Goal: Information Seeking & Learning: Find specific page/section

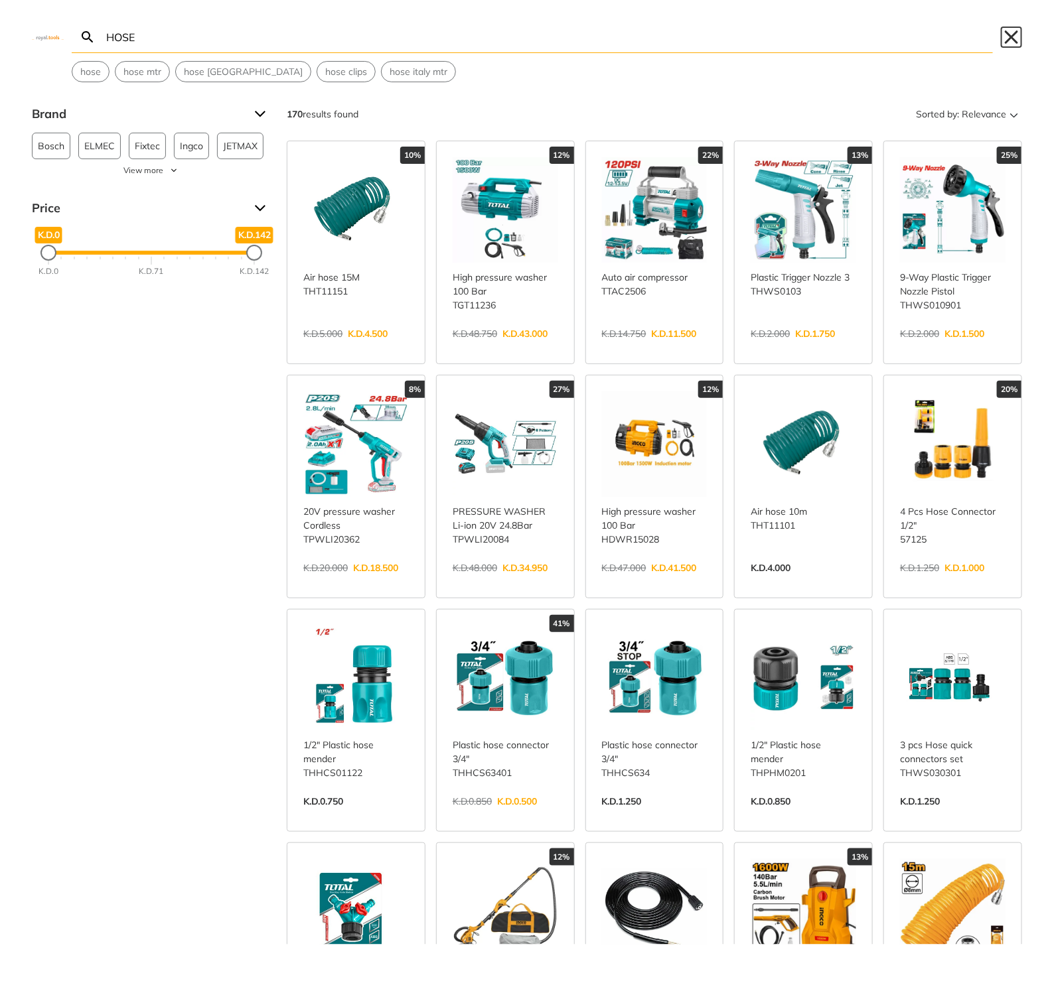
click at [1012, 34] on button "Close" at bounding box center [1011, 37] width 21 height 21
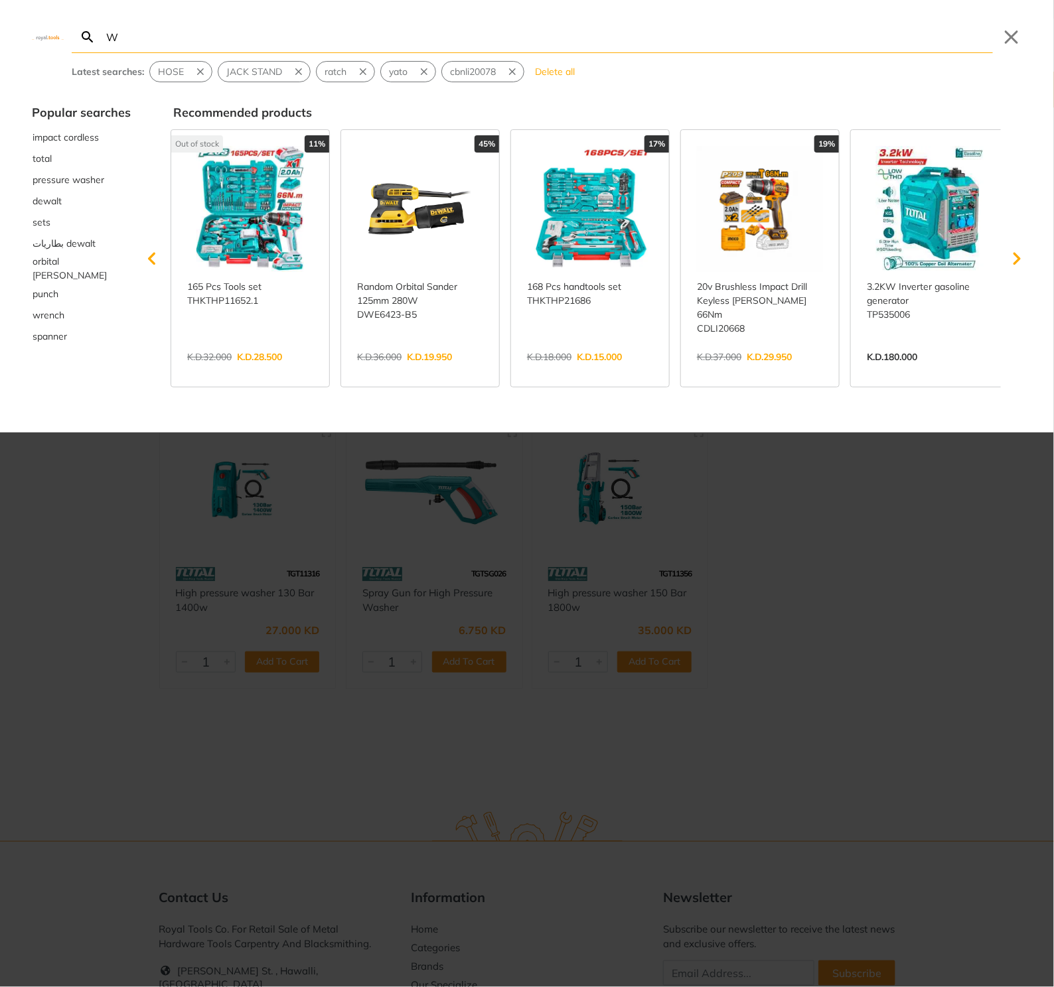
type input "W"
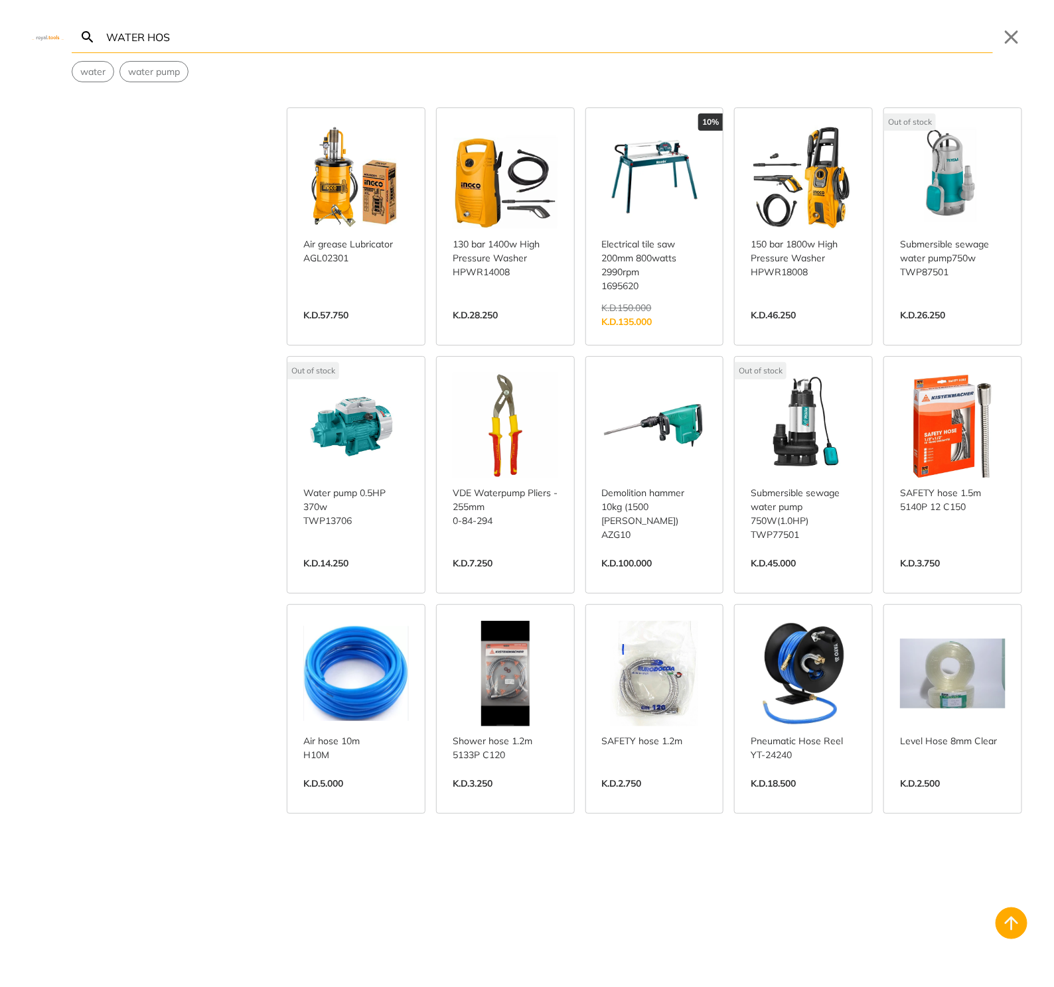
scroll to position [2186, 0]
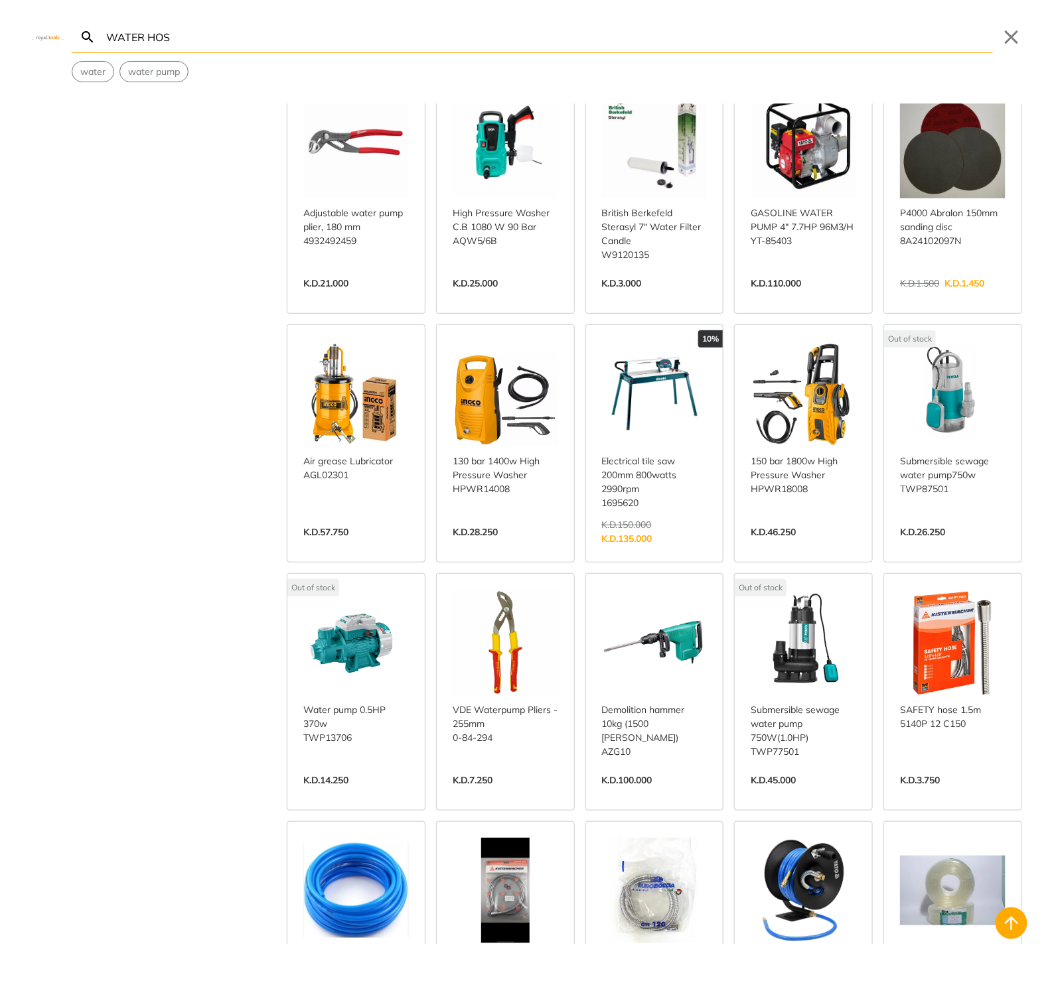
scroll to position [2058, 0]
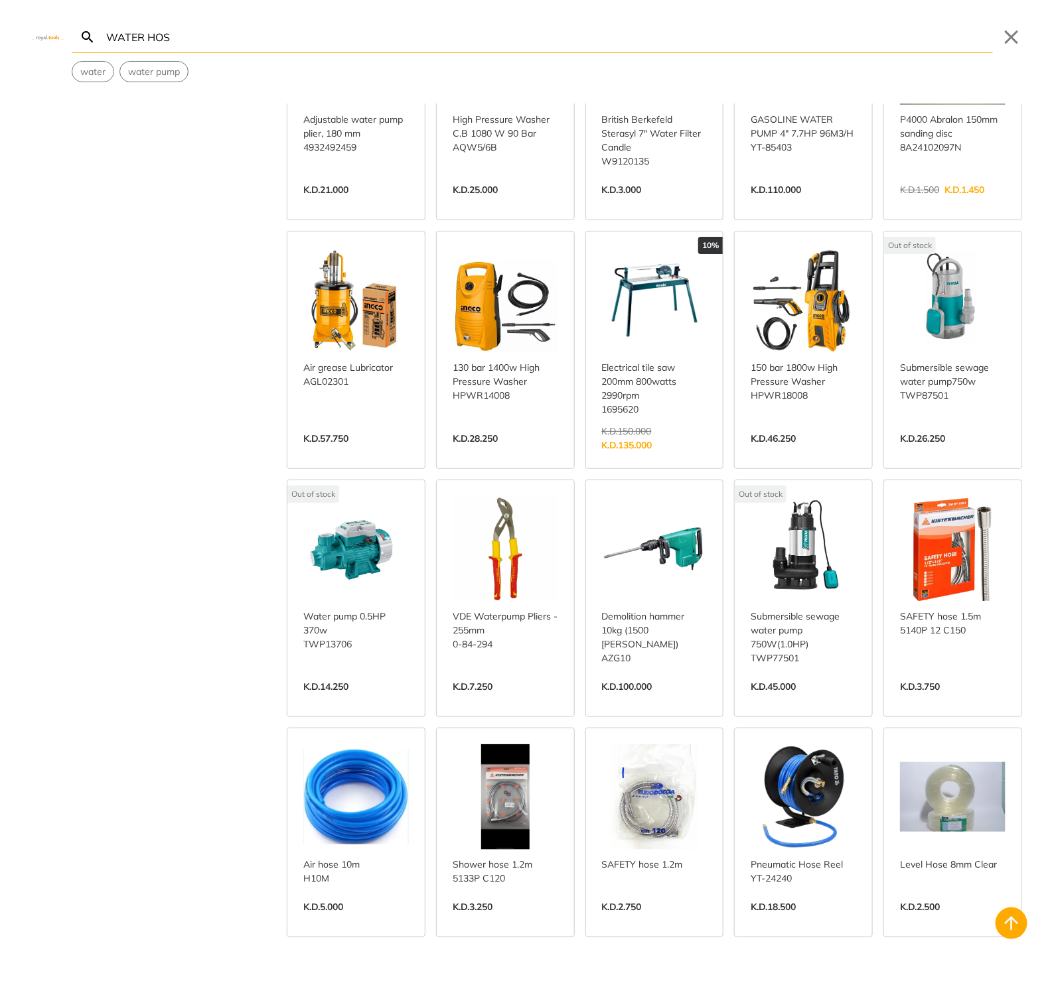
type input "WATER HOS"
click at [333, 701] on link "View more →" at bounding box center [355, 701] width 105 height 0
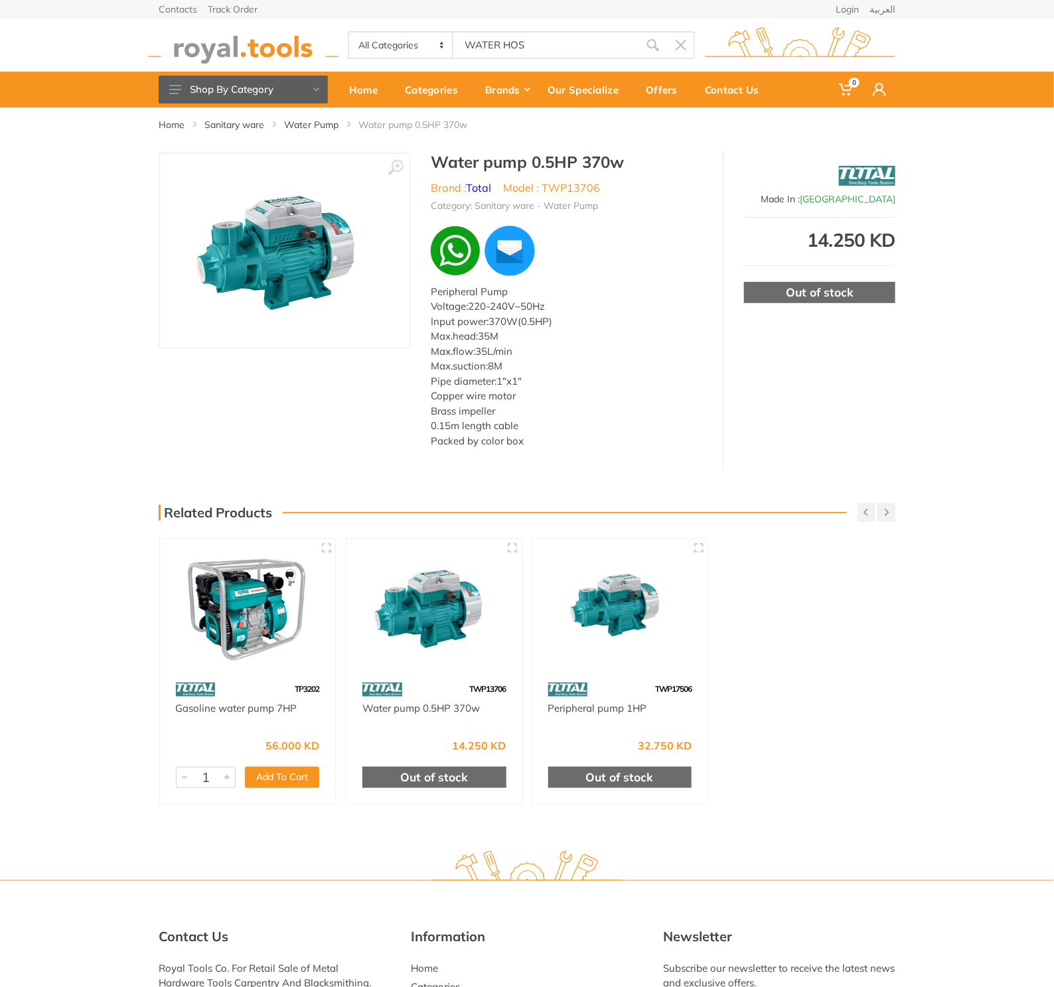
click at [496, 49] on body "0 0" at bounding box center [527, 493] width 1054 height 987
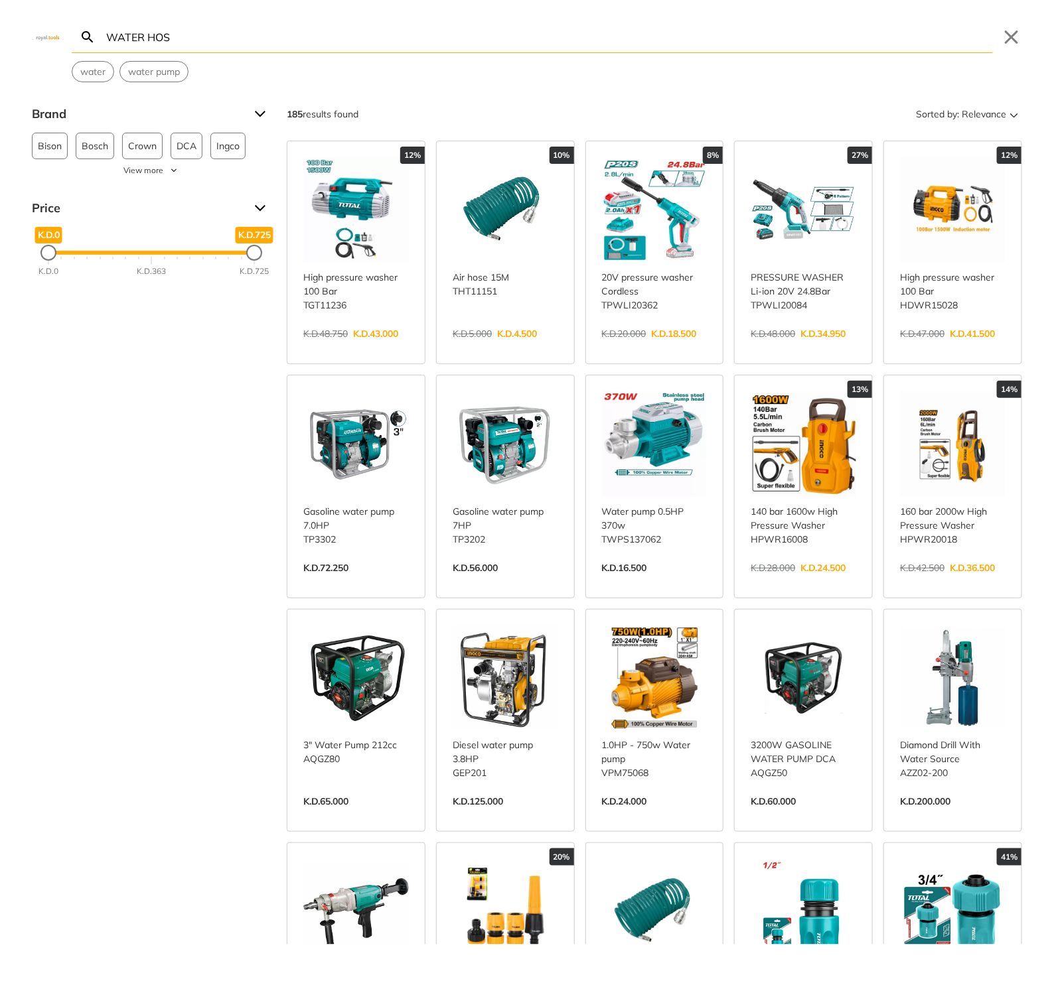
type input "ri"
click at [441, 26] on input "WATER HOS" at bounding box center [548, 36] width 889 height 31
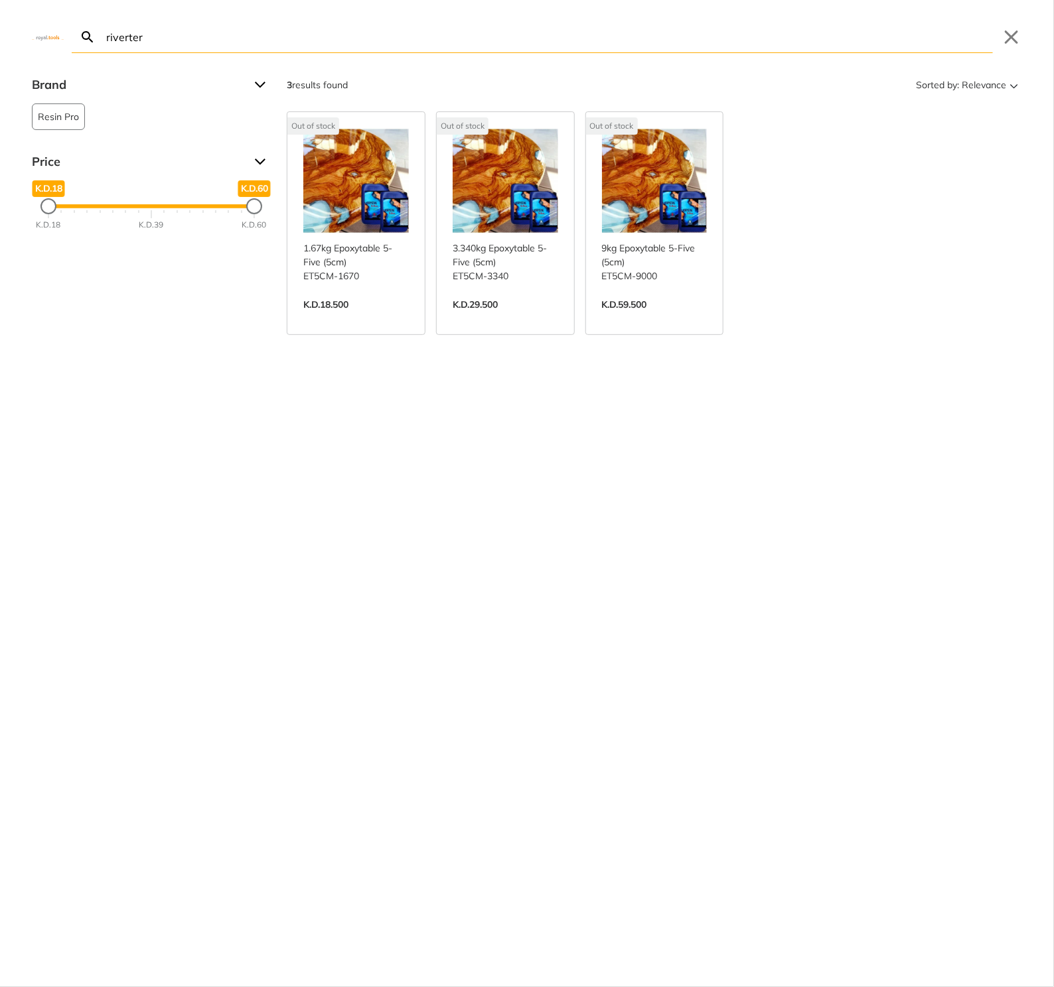
click at [131, 35] on input "riverter" at bounding box center [548, 36] width 889 height 31
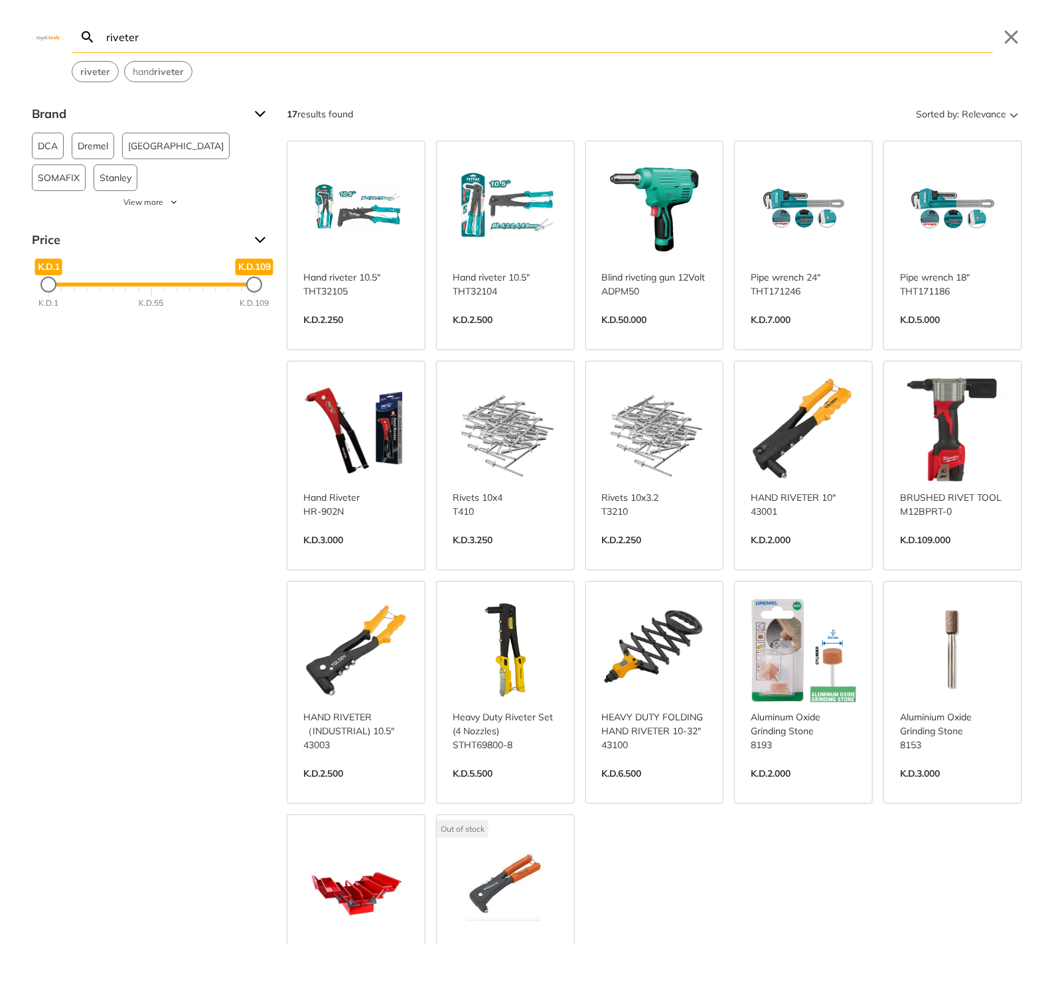
type input "riveter"
click at [384, 334] on link "View more →" at bounding box center [355, 334] width 105 height 0
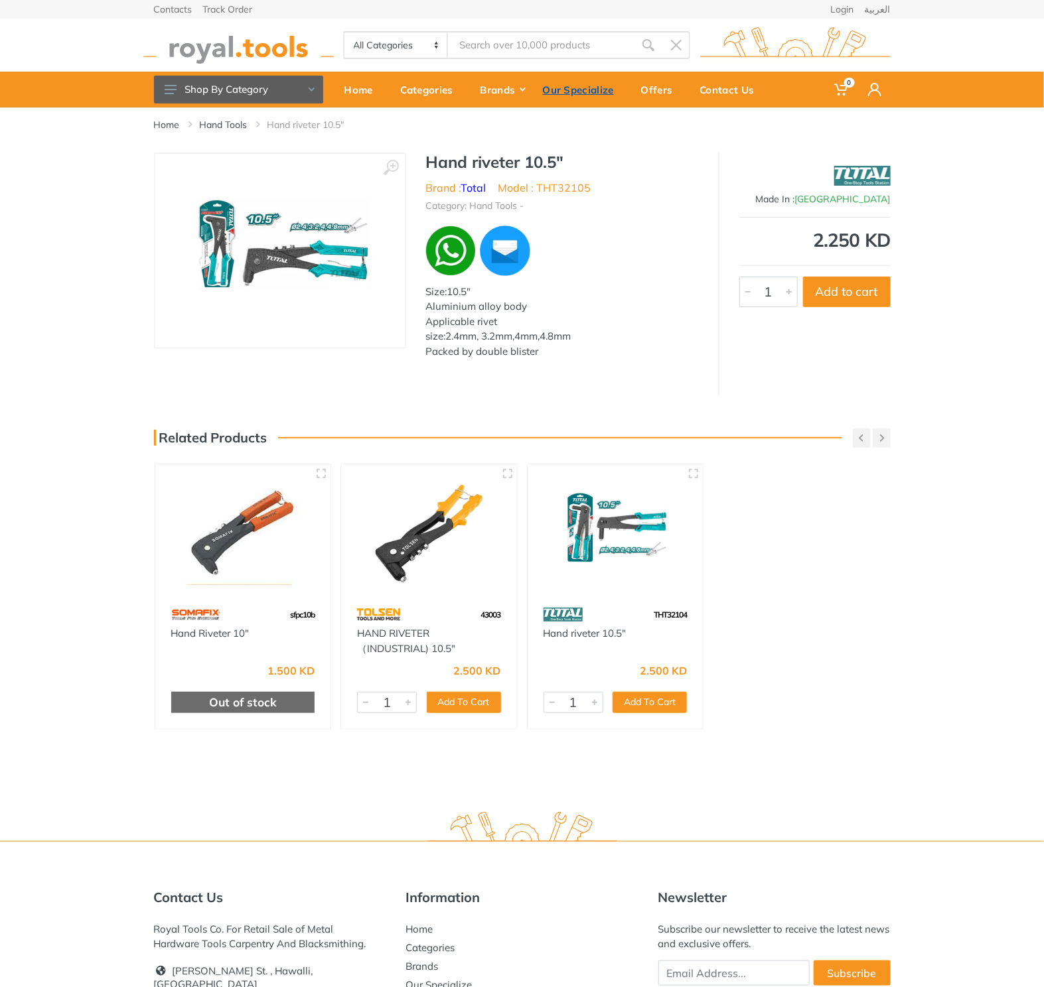
type input "riveter"
click at [573, 29] on div "All Categories Power tools Cordless Tools Hand Tools Power Tools Accessories Sa…" at bounding box center [522, 45] width 756 height 53
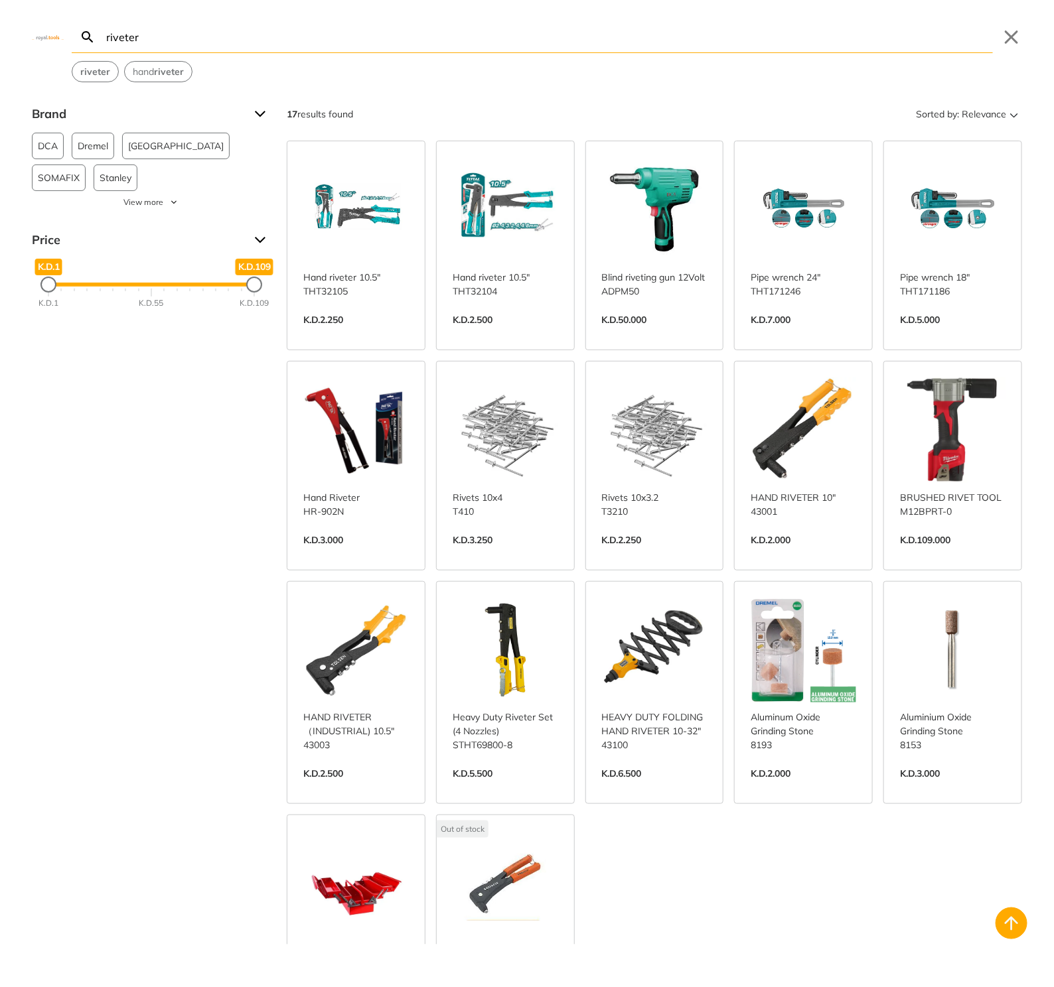
click at [567, 36] on body "0 0" at bounding box center [527, 493] width 1054 height 987
click at [567, 36] on input "riveter" at bounding box center [548, 36] width 889 height 31
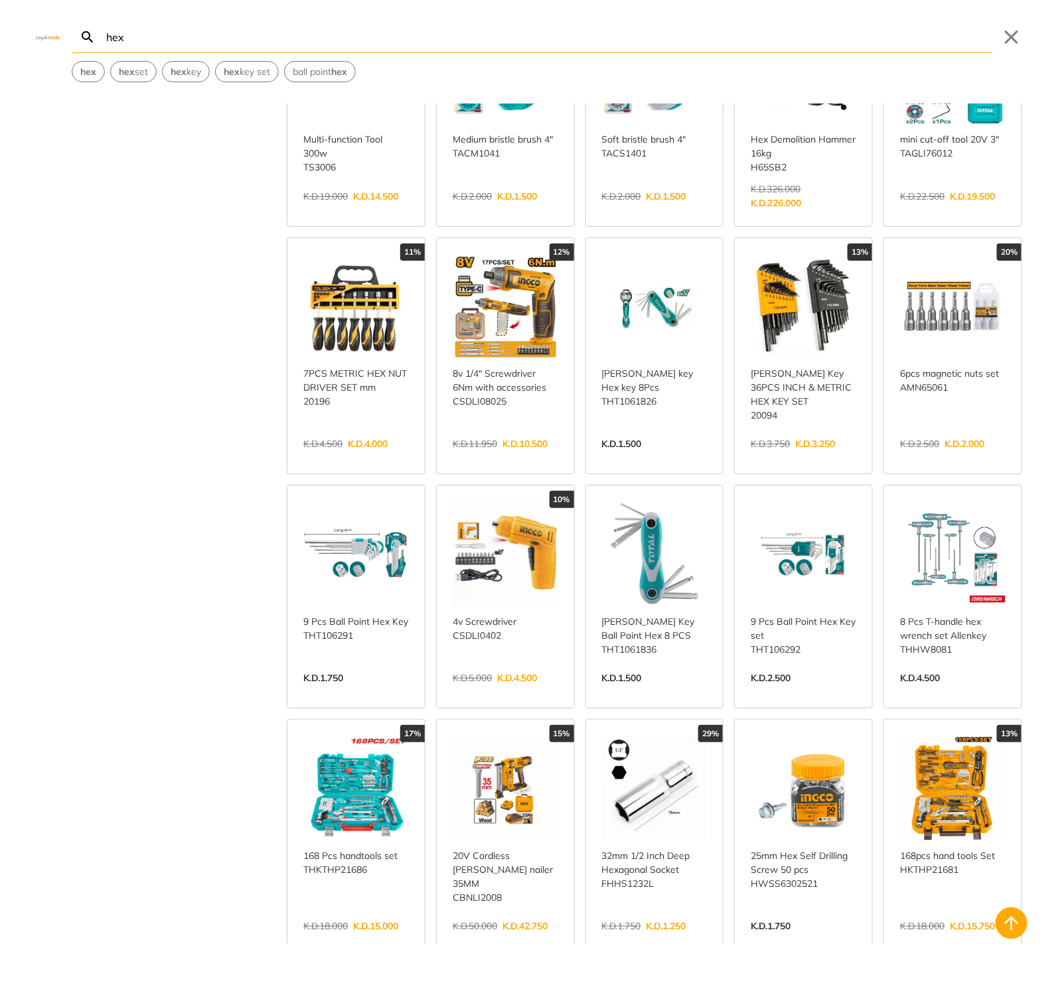
scroll to position [393, 0]
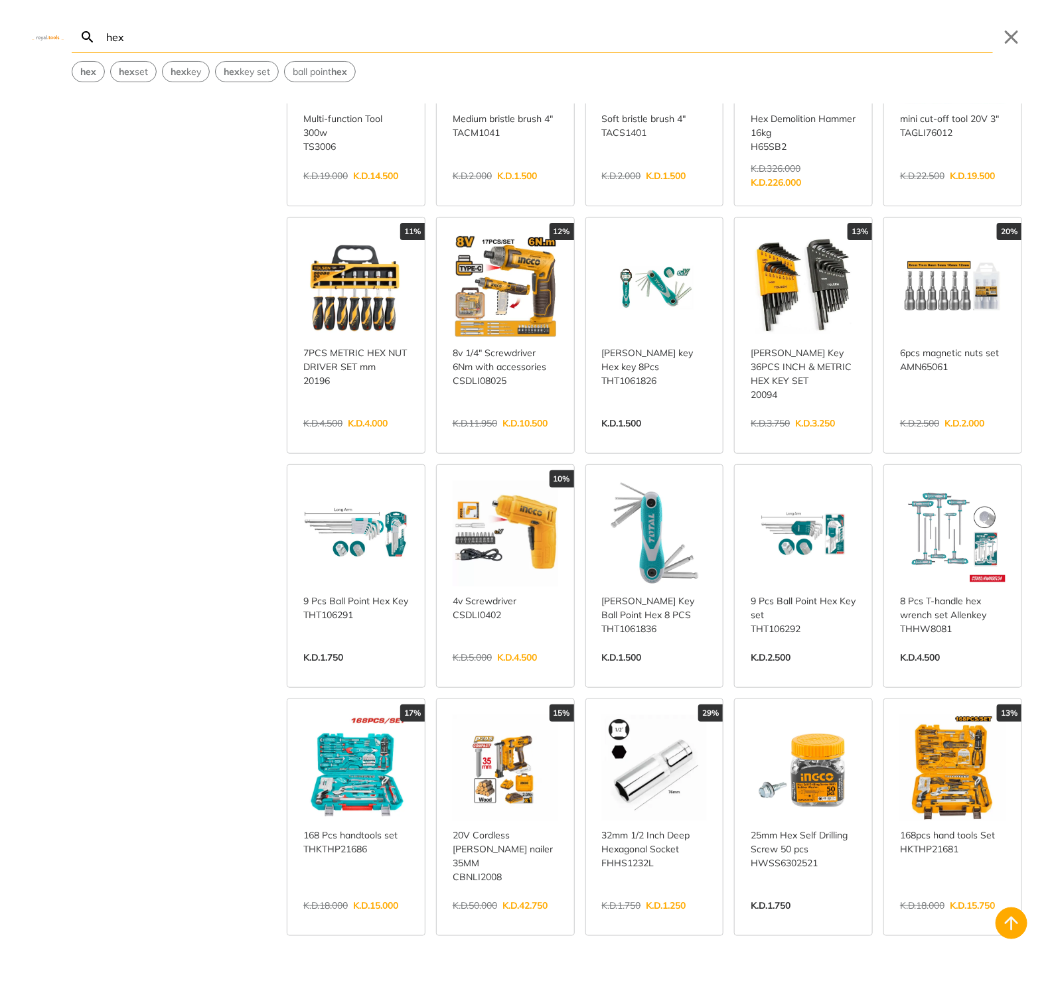
type input "hex"
click at [821, 671] on link "View more →" at bounding box center [802, 671] width 105 height 0
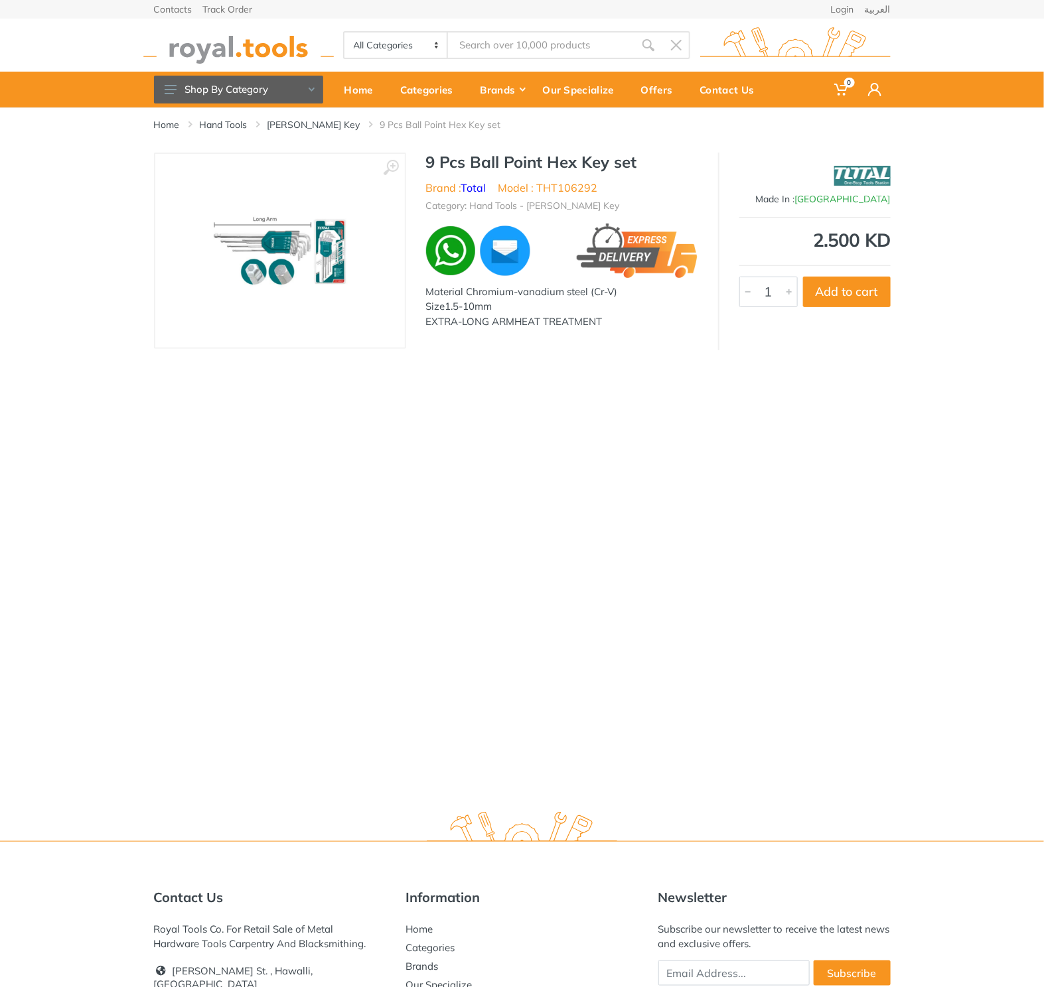
type input "hex"
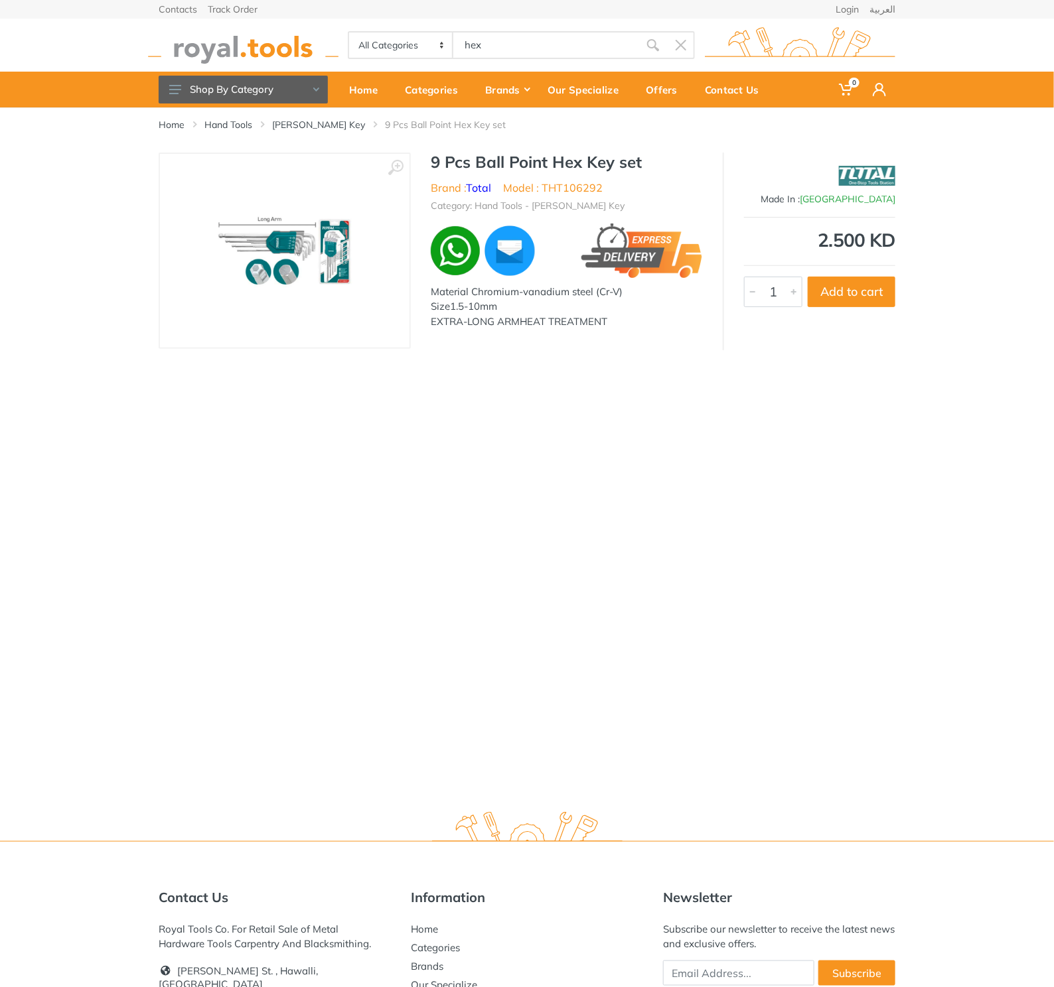
click at [505, 48] on body "0 0" at bounding box center [527, 493] width 1054 height 987
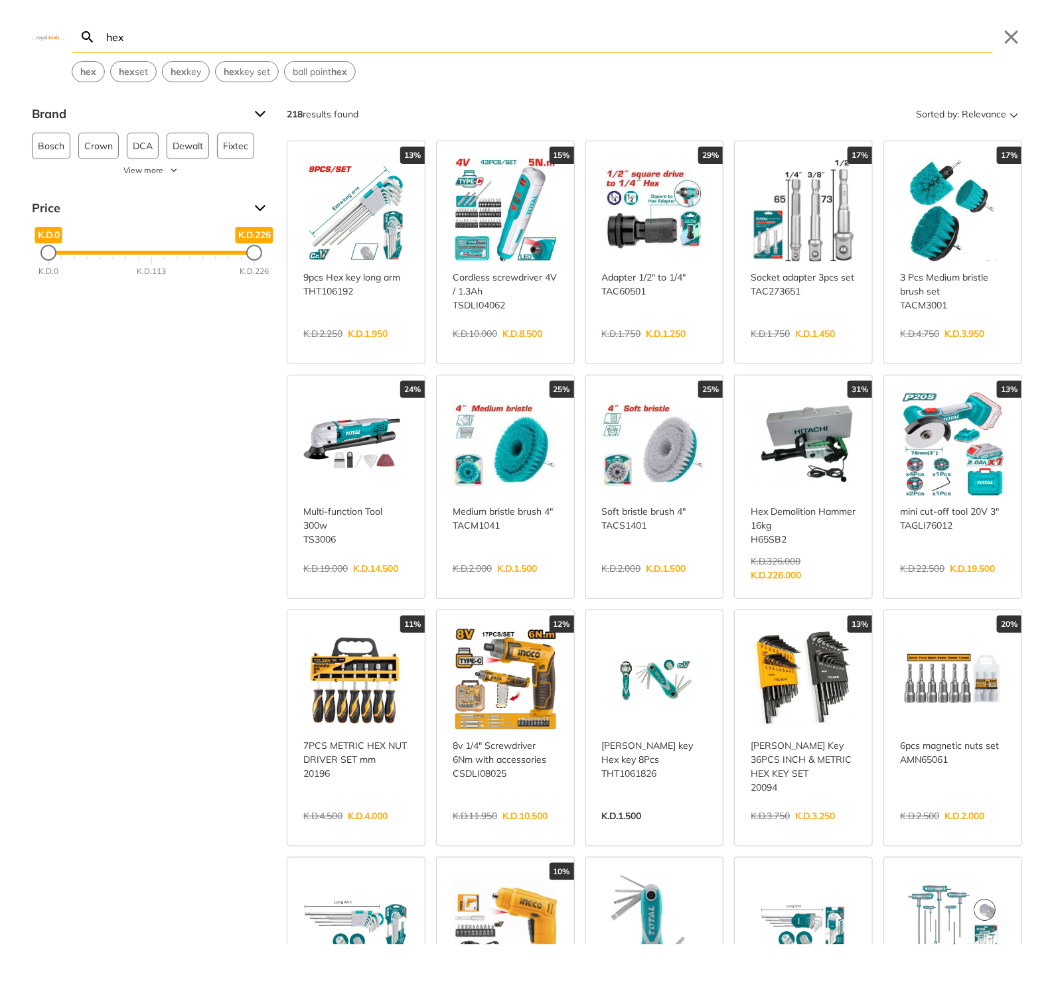
click at [496, 40] on input "hex" at bounding box center [548, 36] width 889 height 31
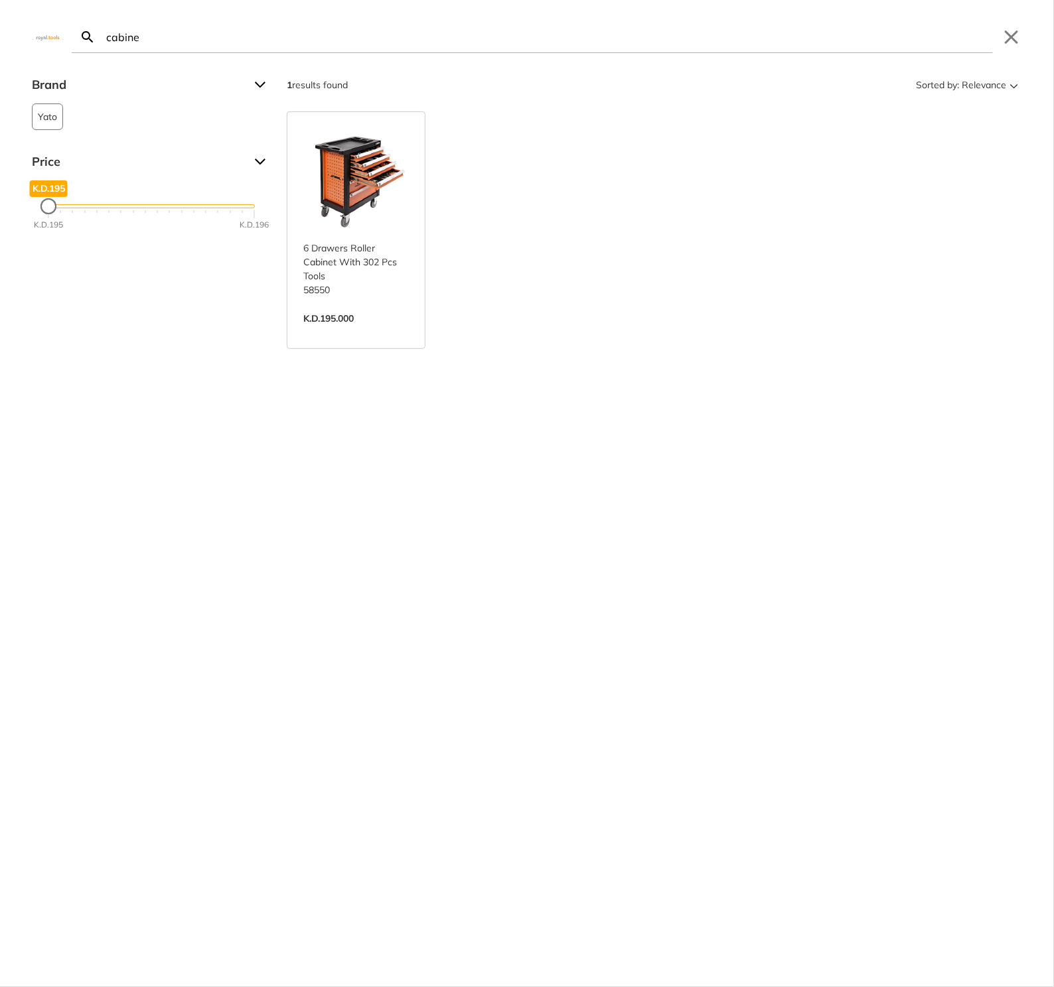
type input "cabine"
click at [409, 332] on link "View more →" at bounding box center [355, 332] width 105 height 0
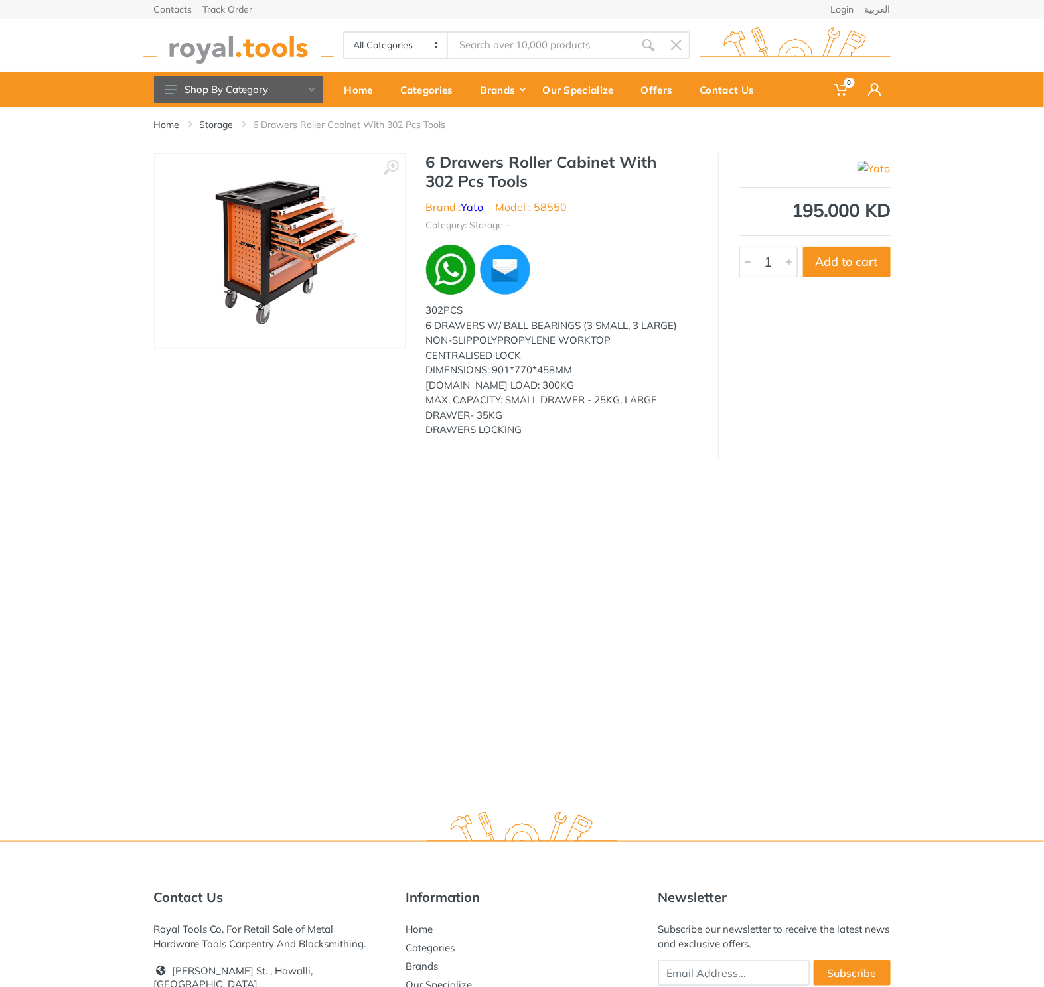
type input "cabine"
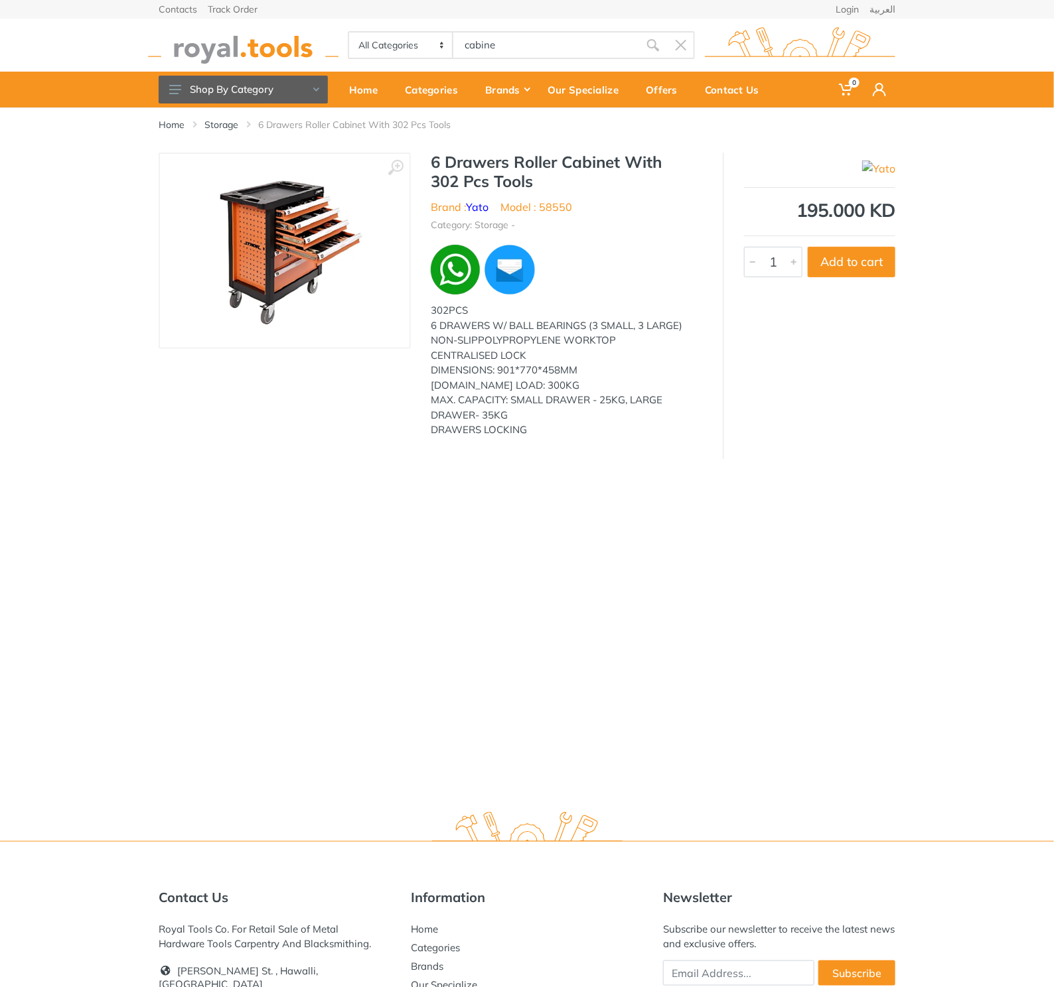
click at [527, 56] on body "0 0" at bounding box center [527, 493] width 1054 height 987
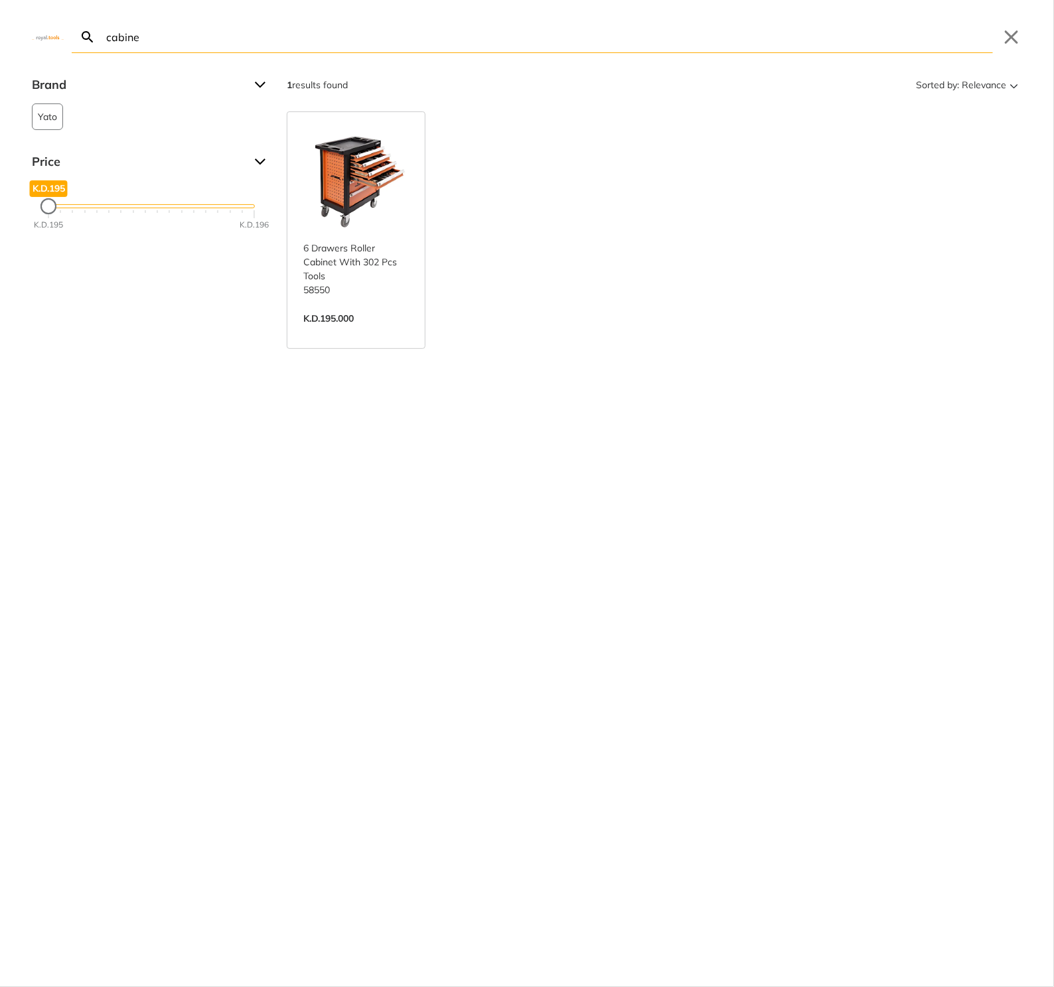
click at [495, 38] on input "cabine" at bounding box center [548, 36] width 889 height 31
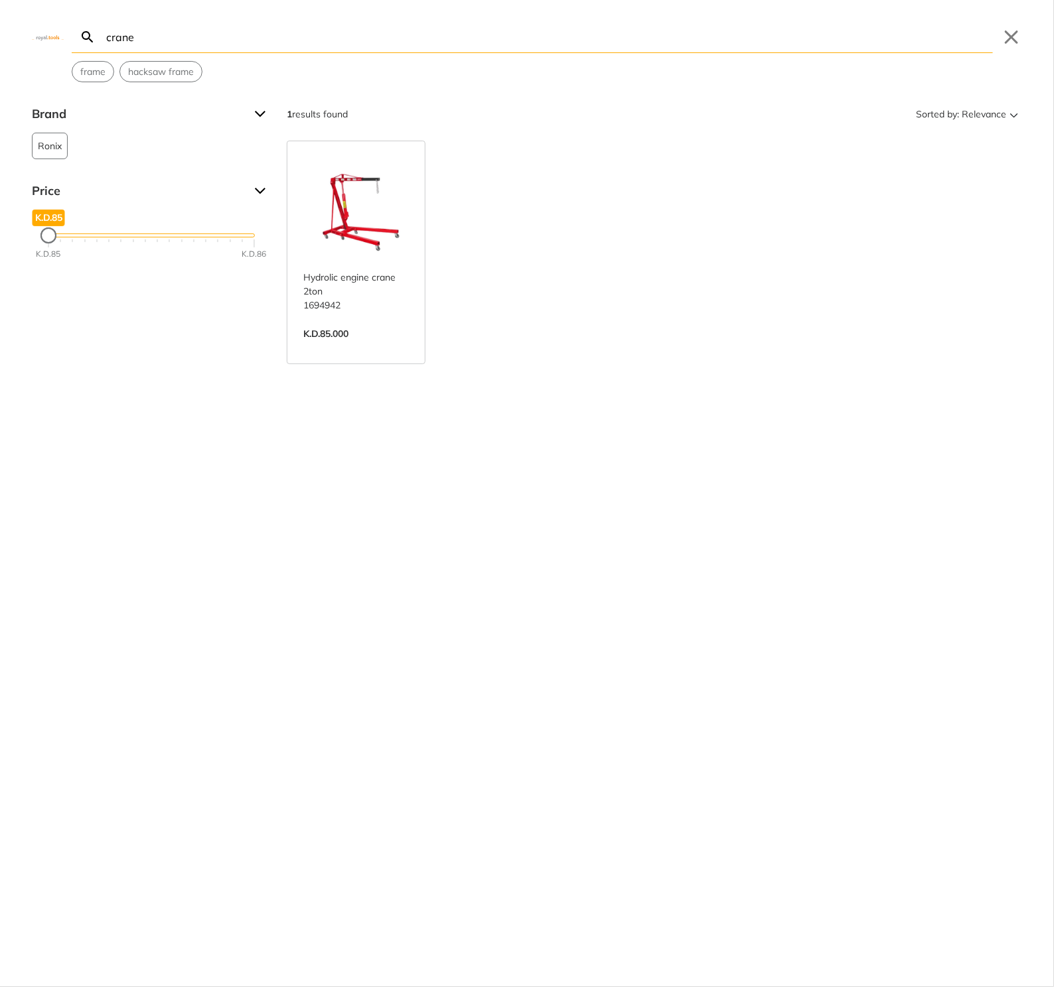
type input "crane"
click at [303, 348] on link "View more →" at bounding box center [355, 348] width 105 height 0
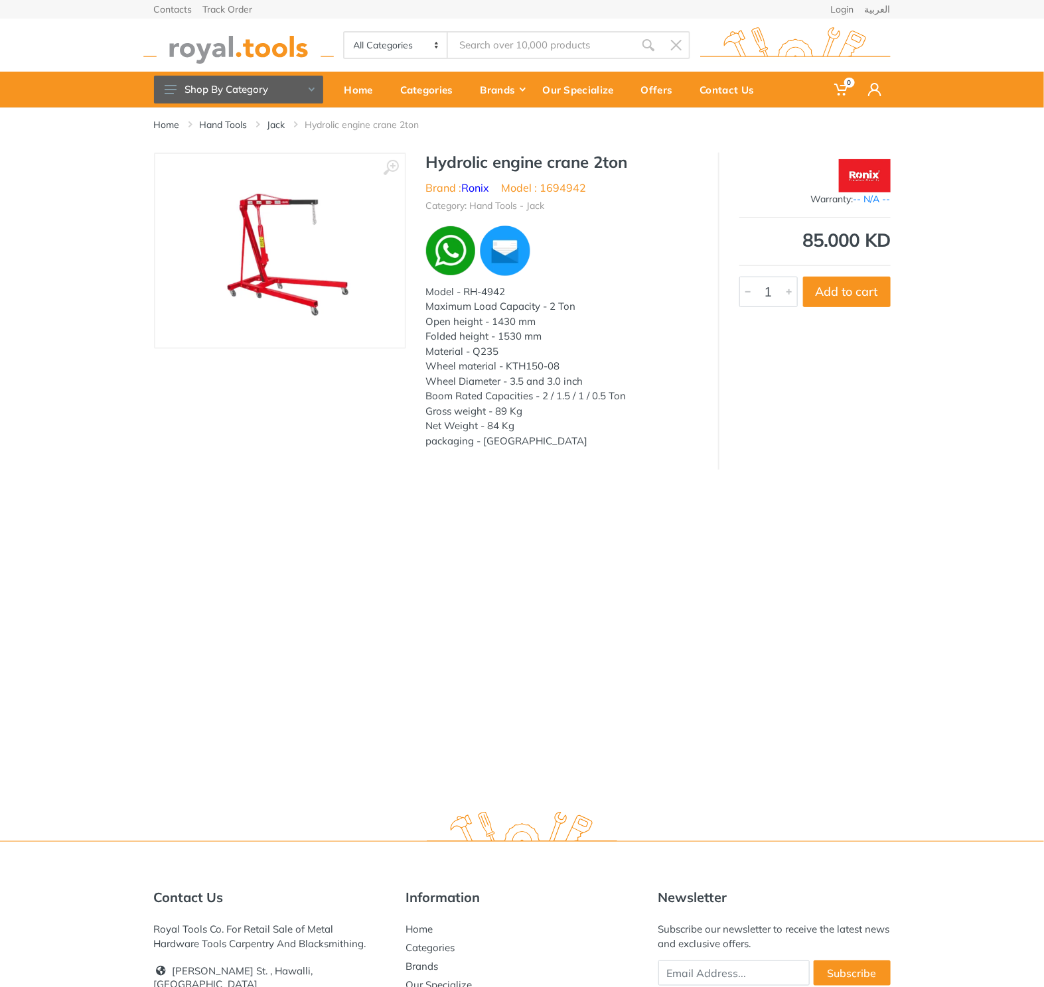
type input "crane"
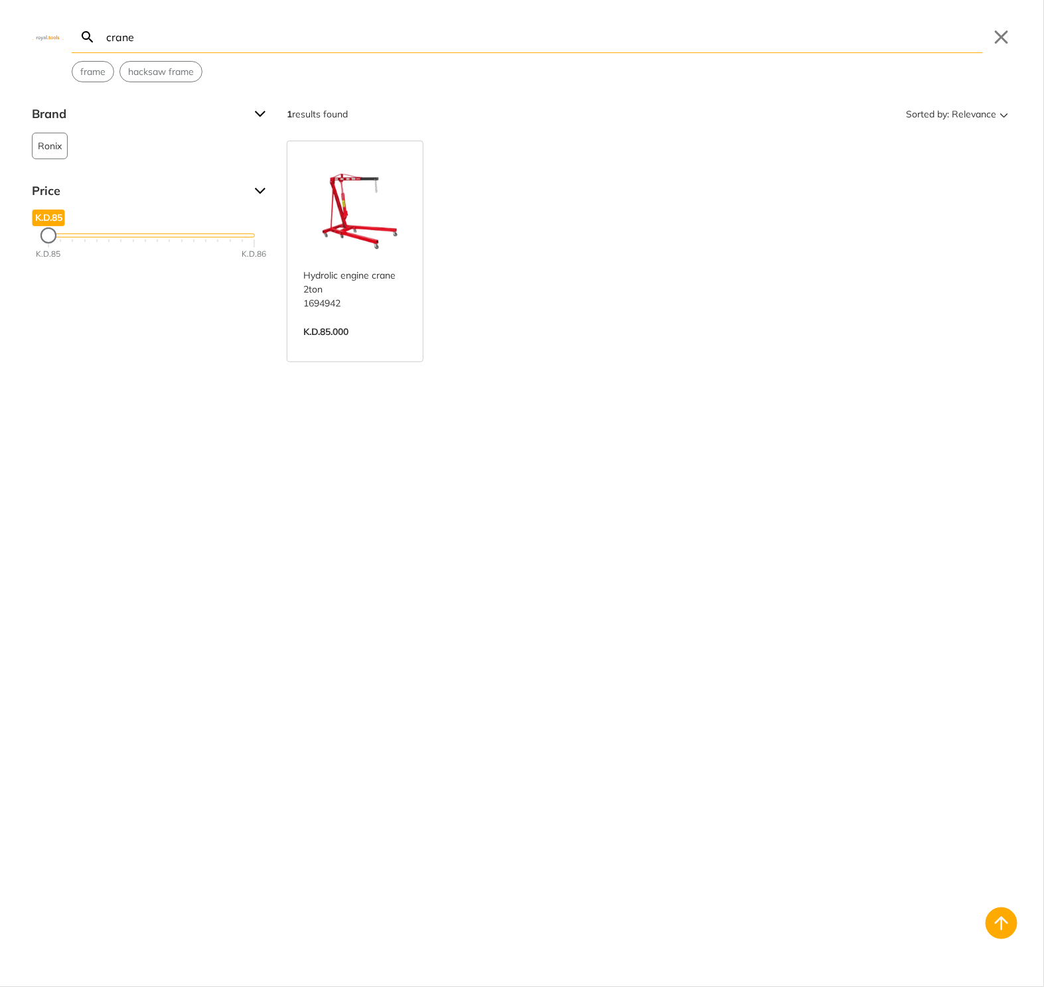
click at [514, 52] on body "0 0" at bounding box center [522, 493] width 1044 height 987
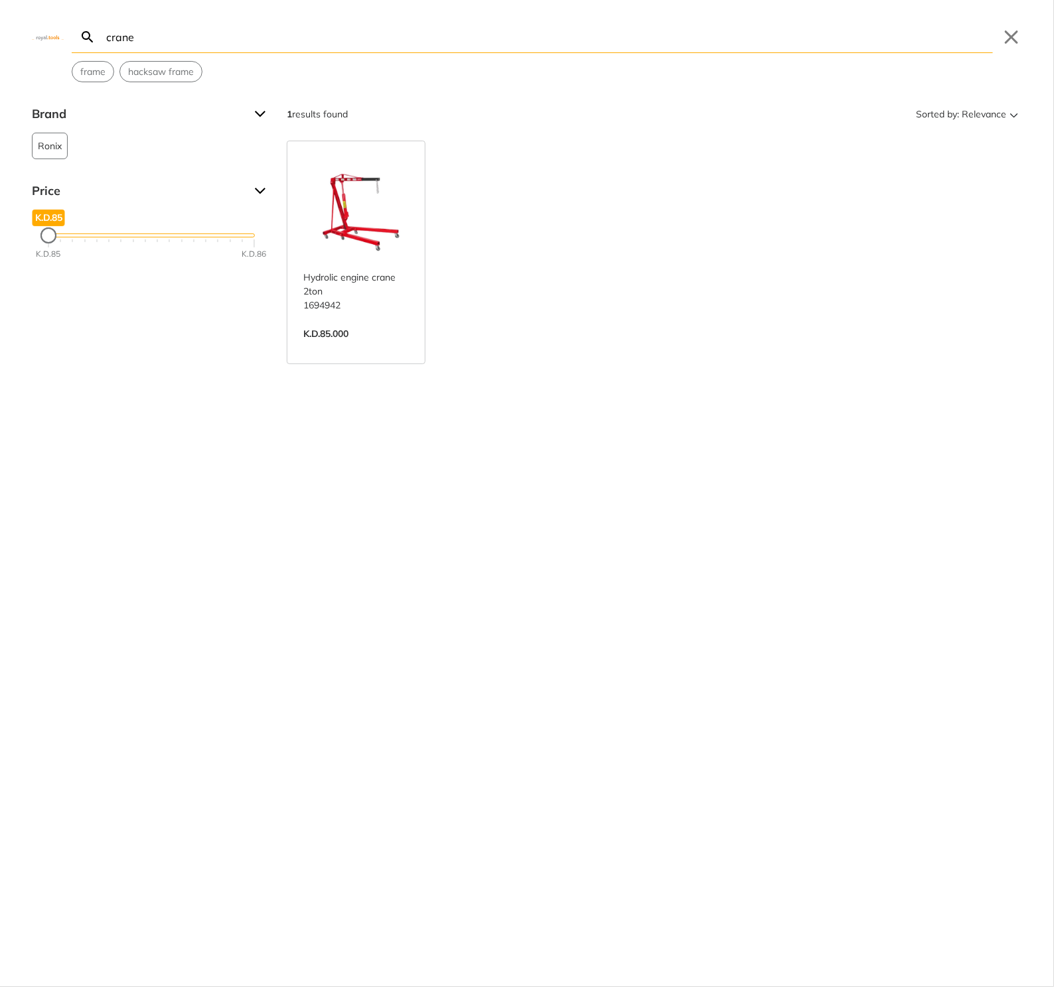
click at [516, 47] on input "crane" at bounding box center [548, 36] width 889 height 31
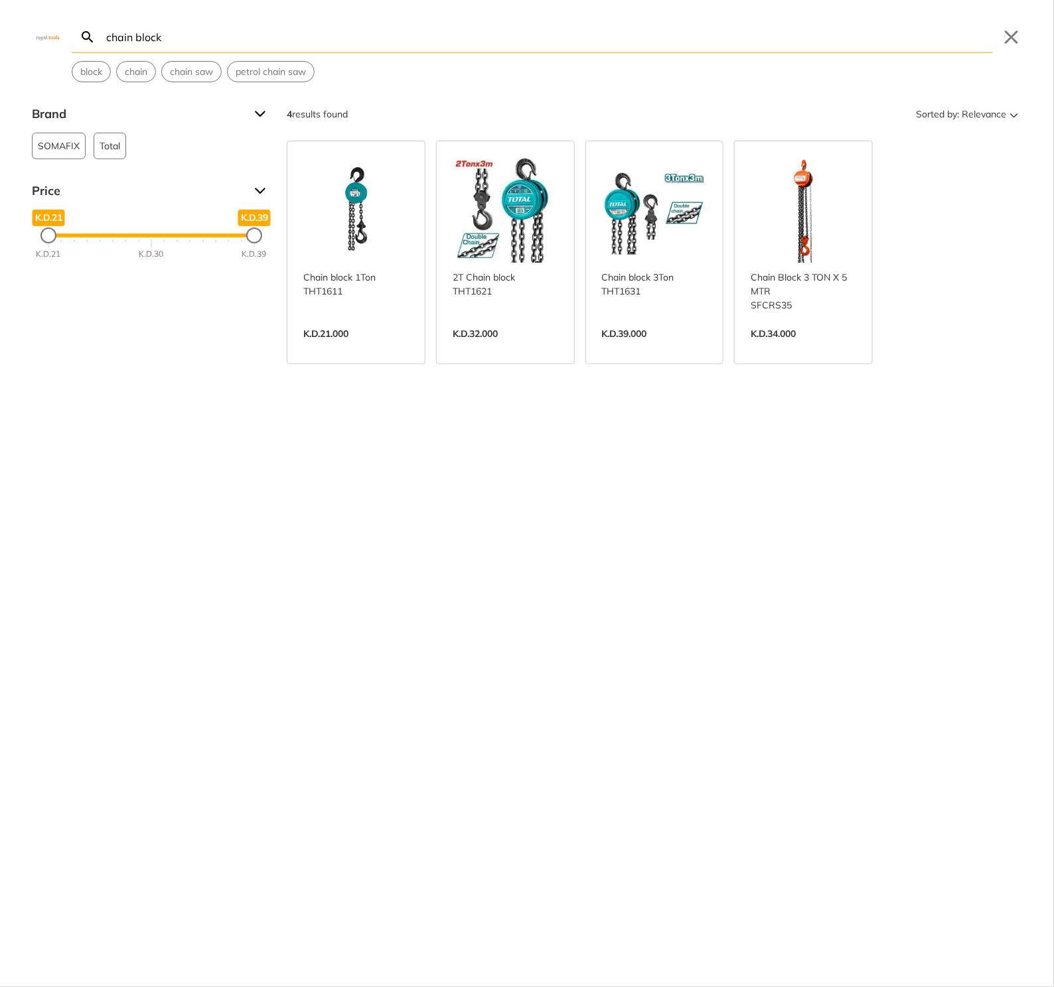
type input "chain block"
click at [368, 348] on link "View more →" at bounding box center [355, 348] width 105 height 0
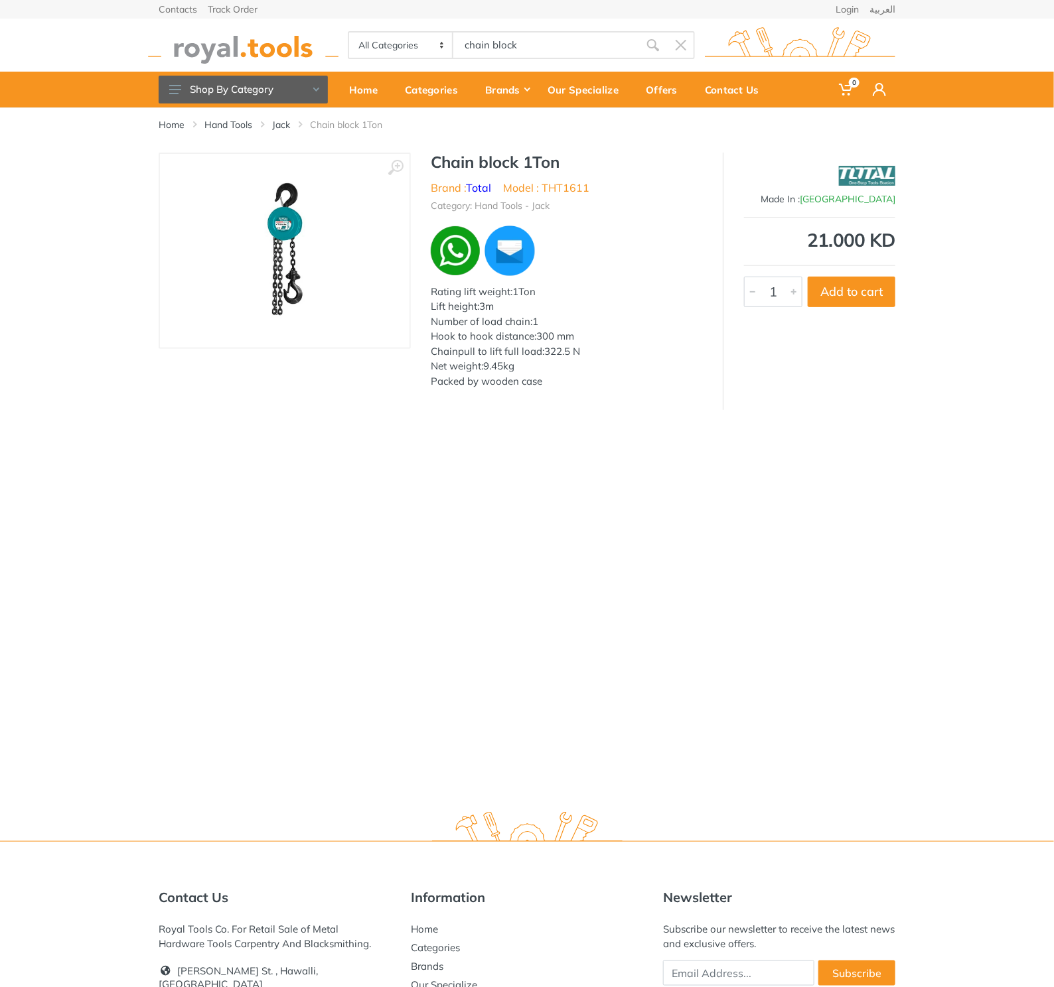
click at [520, 50] on body "0 0" at bounding box center [527, 493] width 1054 height 987
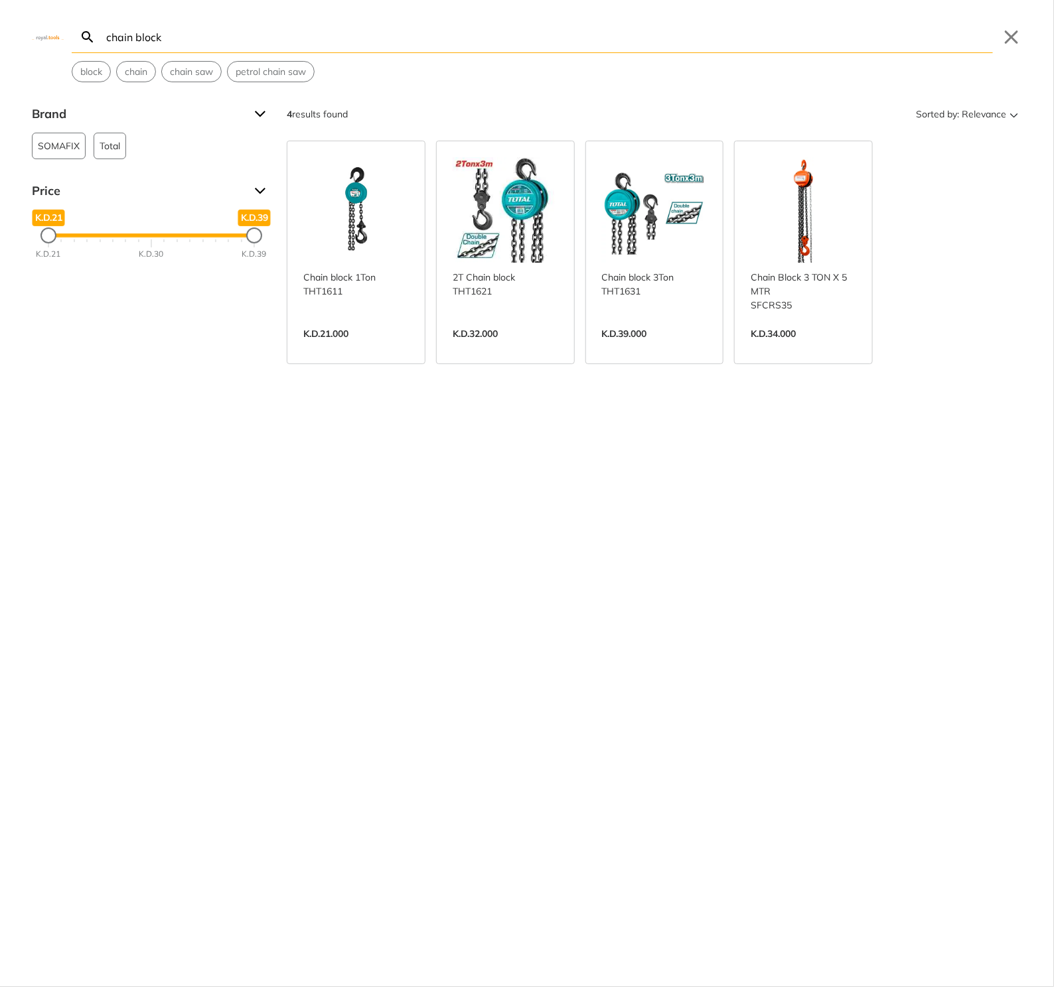
click at [515, 43] on input "chain block" at bounding box center [548, 36] width 889 height 31
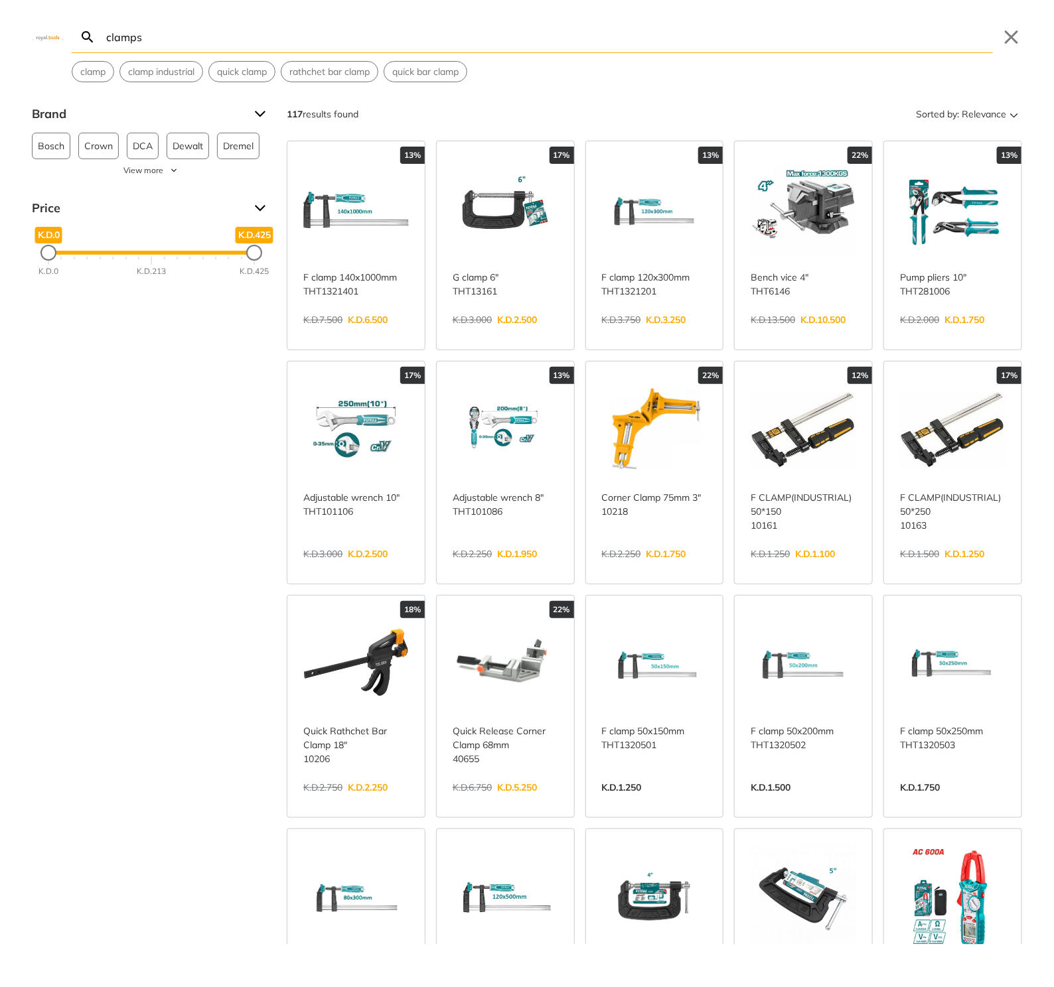
type input "clamps"
click at [494, 334] on link "View more →" at bounding box center [505, 334] width 105 height 0
click at [495, 43] on body "0 0" at bounding box center [527, 493] width 1054 height 987
click at [495, 43] on input "clamps" at bounding box center [548, 36] width 889 height 31
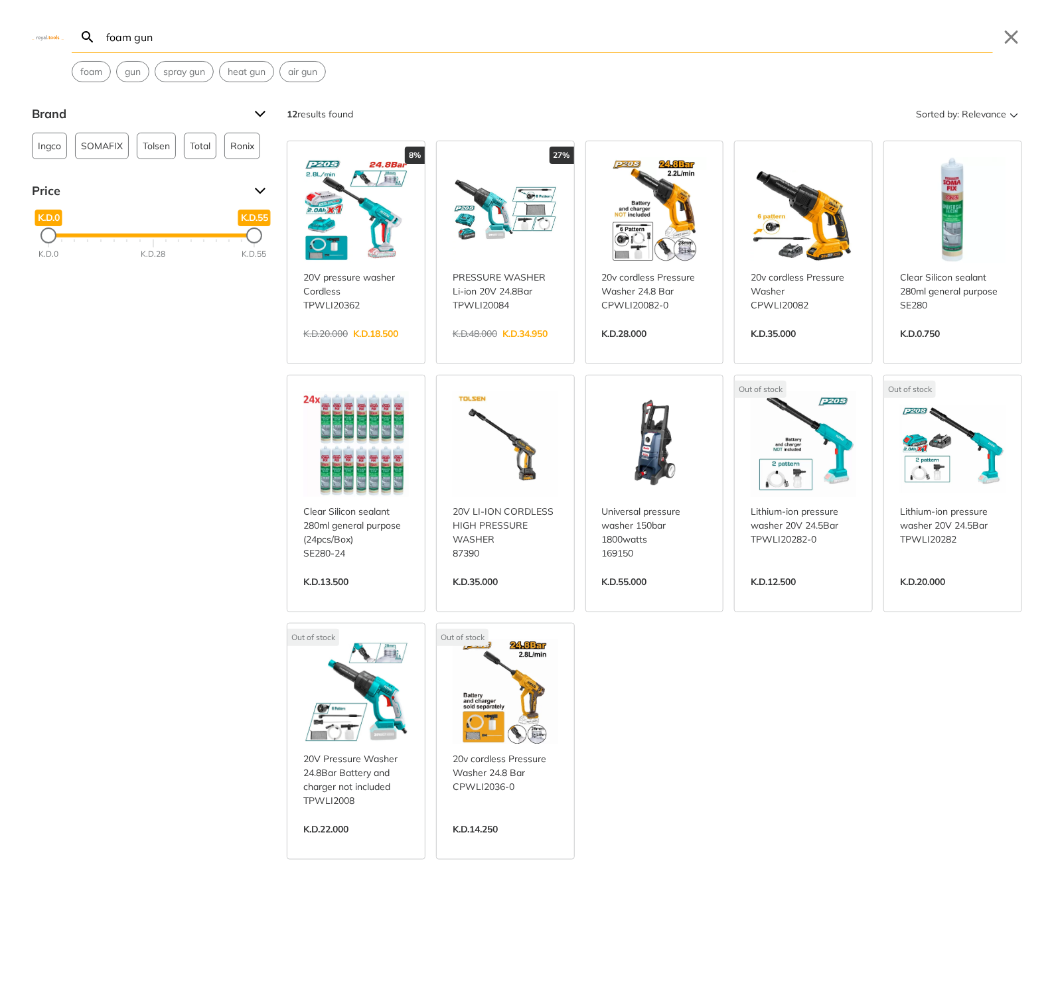
type input "foam gun"
